Goal: Transaction & Acquisition: Purchase product/service

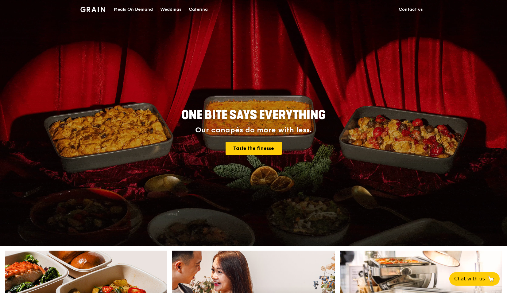
click at [197, 9] on div "Catering" at bounding box center [198, 9] width 19 height 18
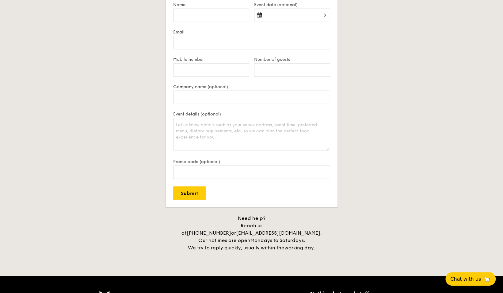
scroll to position [1235, 0]
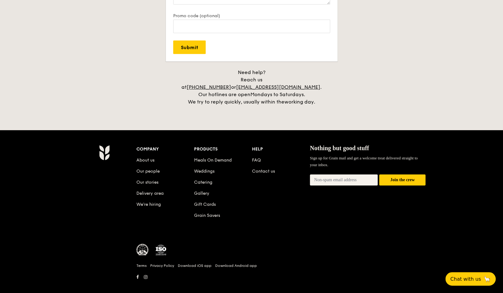
drag, startPoint x: 363, startPoint y: 194, endPoint x: 159, endPoint y: 242, distance: 209.4
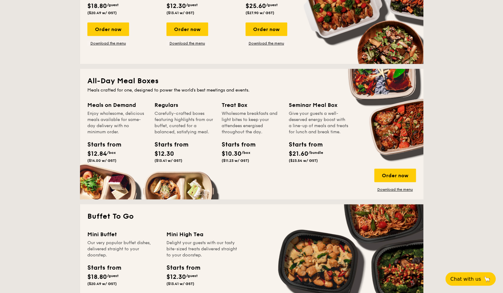
scroll to position [0, 0]
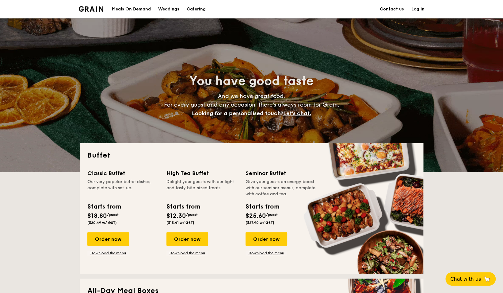
click at [340, 7] on section "Meals On Demand Weddings Catering Contact us Log in" at bounding box center [252, 9] width 346 height 18
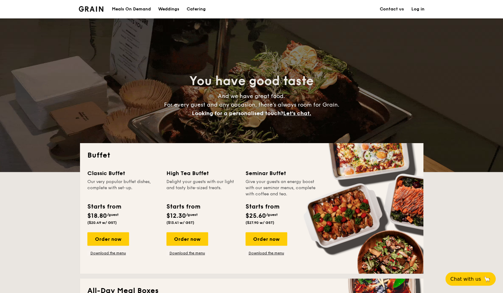
click at [305, 112] on span "Let's chat." at bounding box center [297, 113] width 28 height 7
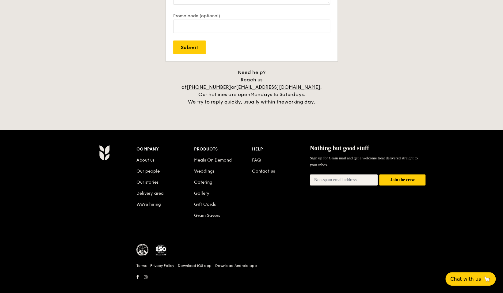
scroll to position [1235, 0]
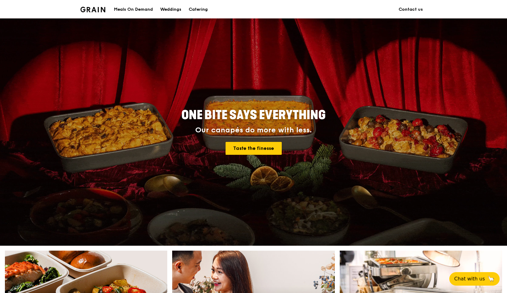
scroll to position [173, 0]
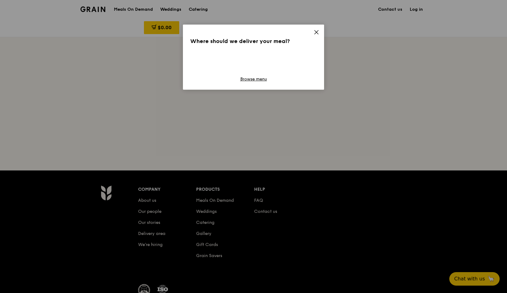
click at [318, 32] on icon at bounding box center [316, 32] width 6 height 6
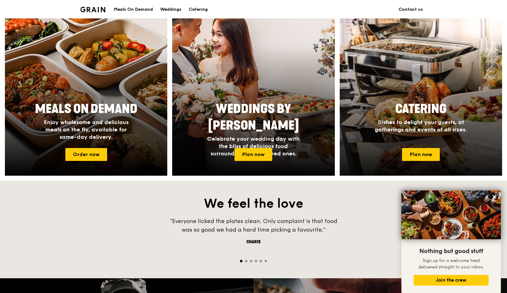
scroll to position [515, 0]
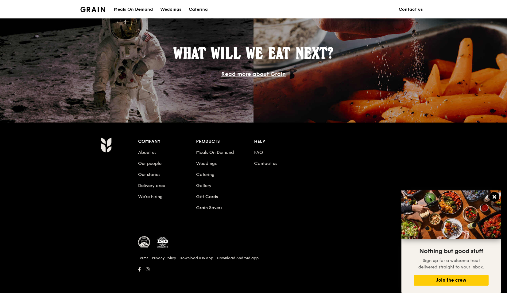
click at [495, 196] on icon at bounding box center [494, 197] width 4 height 4
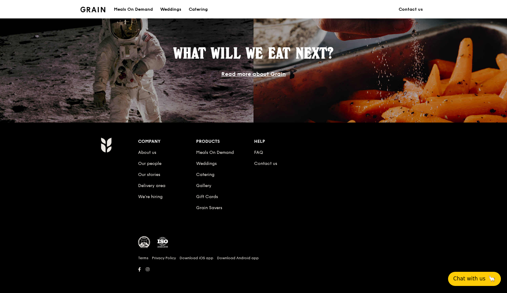
click at [476, 281] on span "Chat with us" at bounding box center [469, 279] width 32 height 8
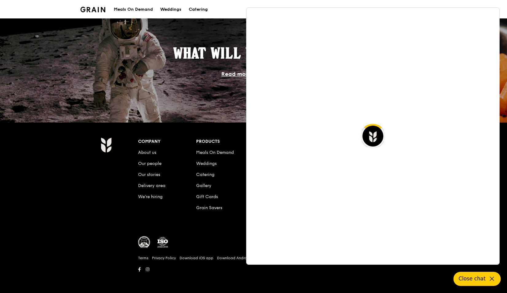
click at [374, 275] on h6 "Revision" at bounding box center [253, 275] width 353 height 5
